Goal: Task Accomplishment & Management: Use online tool/utility

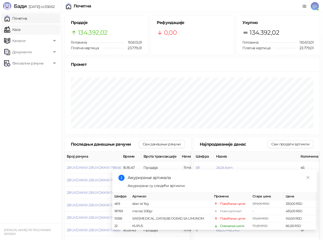
click at [18, 30] on link "Каса" at bounding box center [12, 30] width 16 height 10
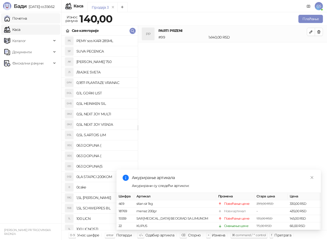
click at [24, 18] on link "Почетна" at bounding box center [15, 18] width 23 height 10
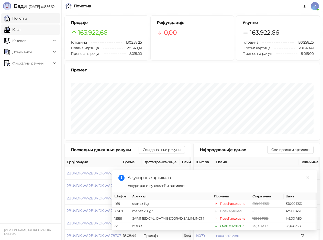
click at [20, 30] on link "Каса" at bounding box center [12, 30] width 16 height 10
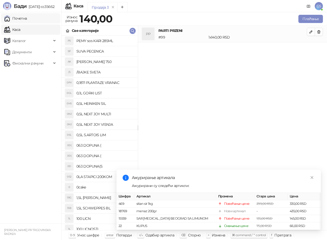
click at [26, 18] on link "Почетна" at bounding box center [15, 18] width 23 height 10
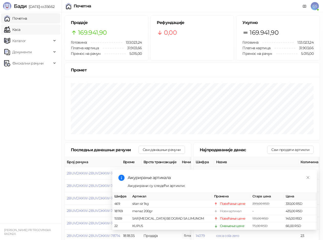
click at [20, 28] on link "Каса" at bounding box center [12, 30] width 16 height 10
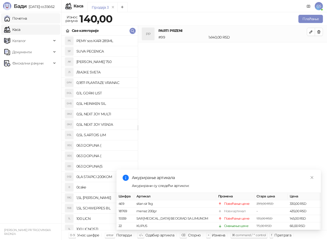
click at [27, 19] on link "Почетна" at bounding box center [15, 18] width 23 height 10
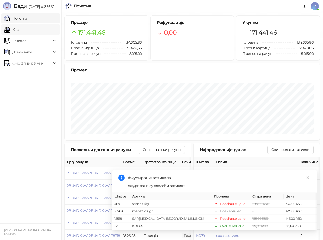
click at [20, 26] on link "Каса" at bounding box center [12, 30] width 16 height 10
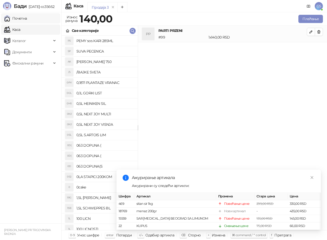
click at [27, 20] on link "Почетна" at bounding box center [15, 18] width 23 height 10
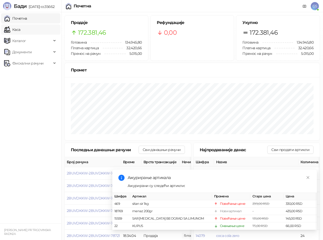
click at [20, 28] on link "Каса" at bounding box center [12, 30] width 16 height 10
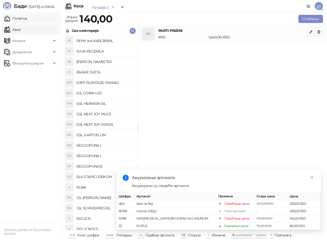
click at [27, 17] on link "Почетна" at bounding box center [15, 18] width 23 height 10
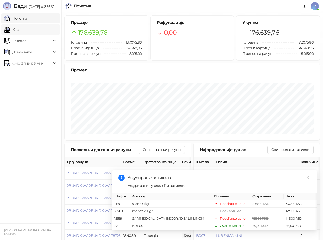
click at [20, 30] on link "Каса" at bounding box center [12, 30] width 16 height 10
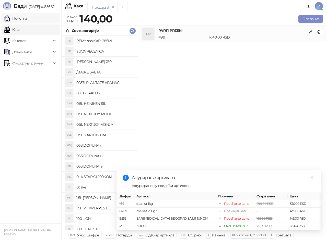
click at [24, 17] on link "Почетна" at bounding box center [15, 18] width 23 height 10
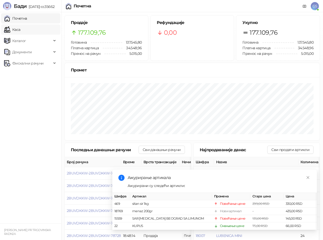
click at [20, 28] on link "Каса" at bounding box center [12, 30] width 16 height 10
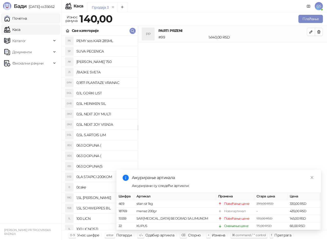
click at [27, 19] on link "Почетна" at bounding box center [15, 18] width 23 height 10
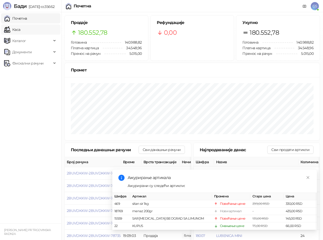
click at [20, 29] on link "Каса" at bounding box center [12, 30] width 16 height 10
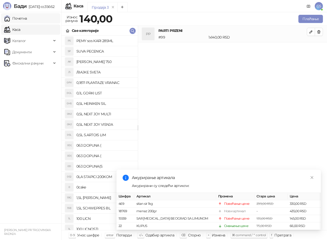
click at [27, 19] on link "Почетна" at bounding box center [15, 18] width 23 height 10
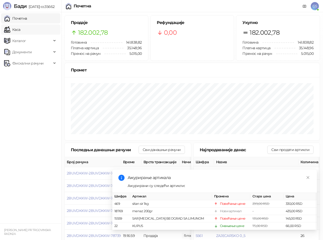
click at [20, 30] on link "Каса" at bounding box center [12, 30] width 16 height 10
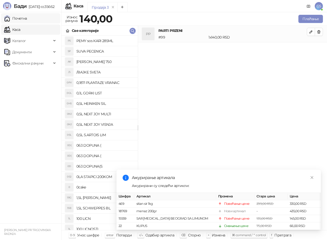
click at [27, 18] on link "Почетна" at bounding box center [15, 18] width 23 height 10
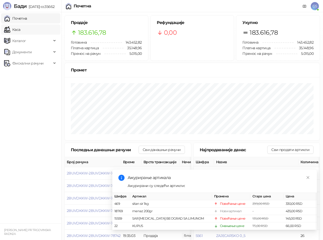
click at [20, 29] on link "Каса" at bounding box center [12, 30] width 16 height 10
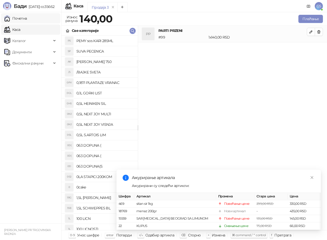
click at [23, 19] on link "Почетна" at bounding box center [15, 18] width 23 height 10
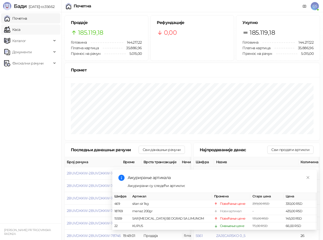
click at [20, 27] on link "Каса" at bounding box center [12, 30] width 16 height 10
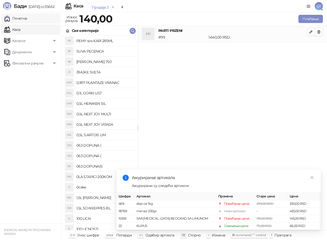
click at [27, 19] on link "Почетна" at bounding box center [15, 18] width 23 height 10
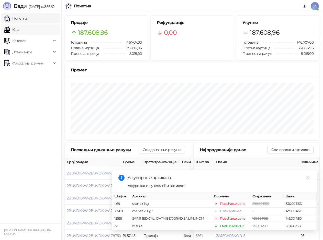
click at [20, 28] on link "Каса" at bounding box center [12, 30] width 16 height 10
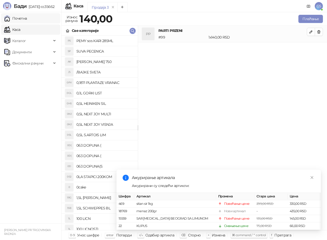
click at [23, 19] on link "Почетна" at bounding box center [15, 18] width 23 height 10
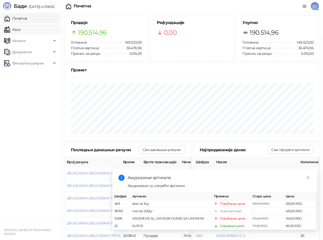
click at [20, 29] on link "Каса" at bounding box center [12, 30] width 16 height 10
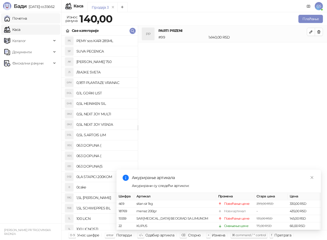
click at [27, 18] on link "Почетна" at bounding box center [15, 18] width 23 height 10
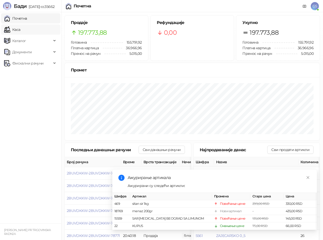
click at [20, 30] on link "Каса" at bounding box center [12, 30] width 16 height 10
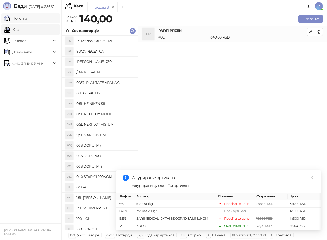
click at [19, 18] on link "Почетна" at bounding box center [15, 18] width 23 height 10
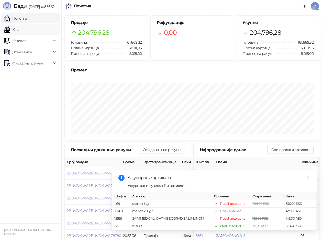
click at [20, 27] on link "Каса" at bounding box center [12, 30] width 16 height 10
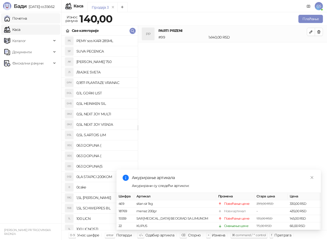
click at [27, 20] on link "Почетна" at bounding box center [15, 18] width 23 height 10
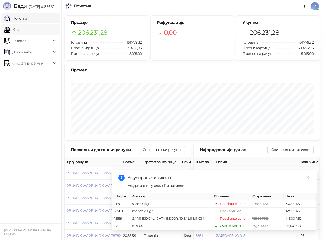
click at [20, 30] on link "Каса" at bounding box center [12, 30] width 16 height 10
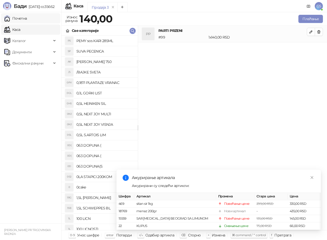
click at [27, 19] on link "Почетна" at bounding box center [15, 18] width 23 height 10
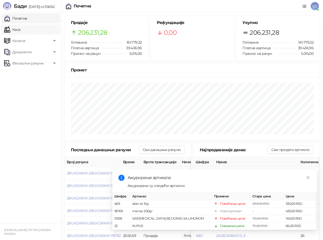
click at [20, 29] on link "Каса" at bounding box center [12, 30] width 16 height 10
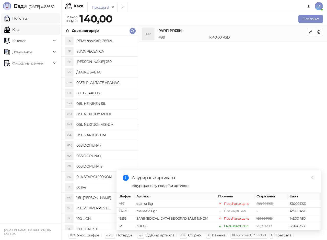
click at [26, 19] on link "Почетна" at bounding box center [15, 18] width 23 height 10
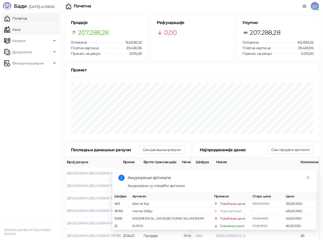
click at [20, 31] on link "Каса" at bounding box center [12, 30] width 16 height 10
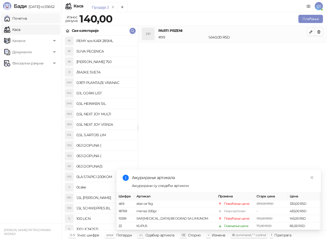
click at [26, 19] on link "Почетна" at bounding box center [15, 18] width 23 height 10
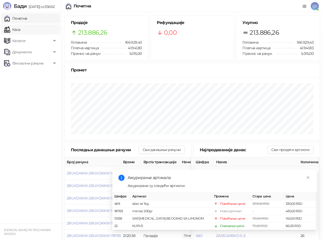
click at [20, 27] on link "Каса" at bounding box center [12, 30] width 16 height 10
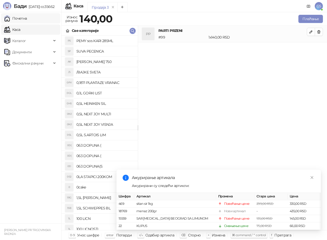
click at [27, 19] on link "Почетна" at bounding box center [15, 18] width 23 height 10
